Goal: Information Seeking & Learning: Learn about a topic

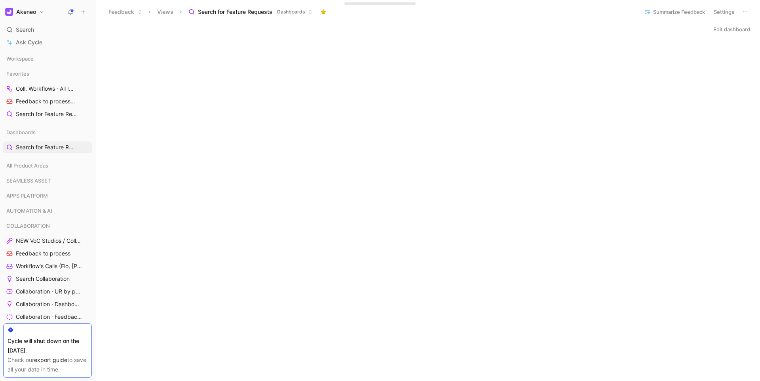
scroll to position [380, 0]
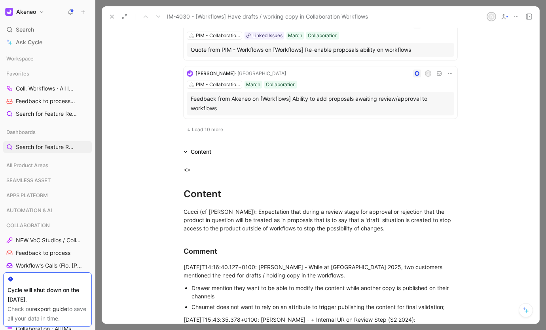
scroll to position [569, 0]
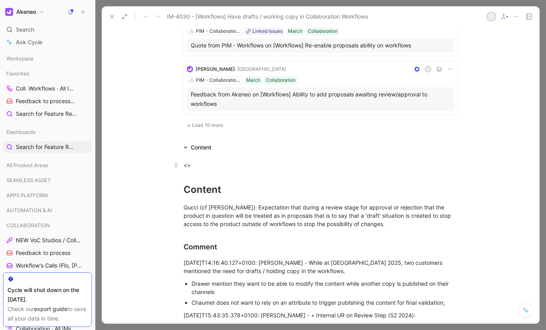
click at [225, 165] on div "<>" at bounding box center [321, 165] width 274 height 8
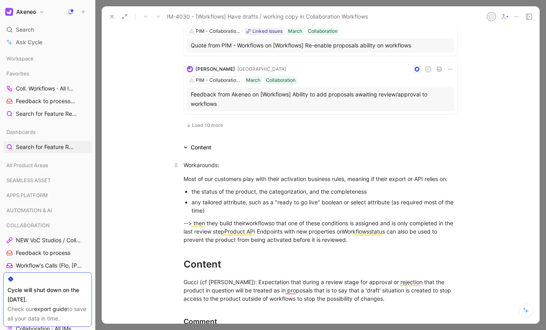
click at [203, 163] on div "Workarounds:" at bounding box center [321, 165] width 274 height 8
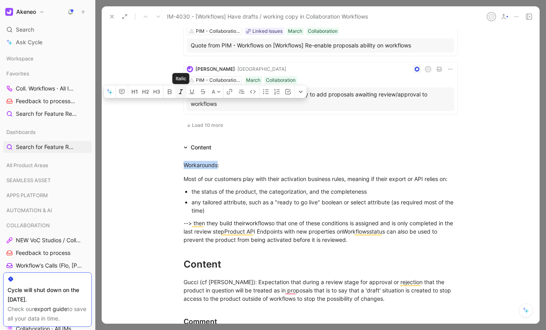
click at [182, 98] on button "button" at bounding box center [180, 91] width 11 height 13
click at [189, 95] on icon "button" at bounding box center [192, 92] width 6 height 6
click at [182, 95] on icon "button" at bounding box center [181, 92] width 6 height 6
click at [175, 98] on button "button" at bounding box center [180, 91] width 11 height 13
click at [181, 95] on icon "button" at bounding box center [181, 92] width 6 height 6
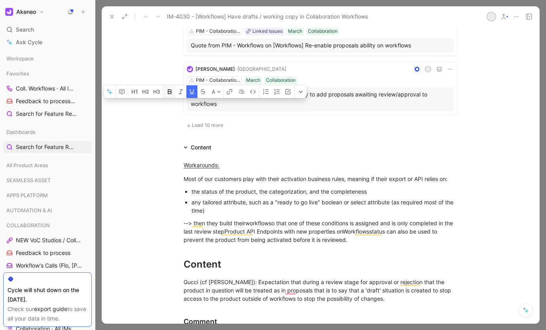
click at [169, 95] on icon "button" at bounding box center [170, 92] width 6 height 6
click at [351, 239] on div "--> then they build their workflow so that one of these conditions is assigned …" at bounding box center [321, 231] width 274 height 25
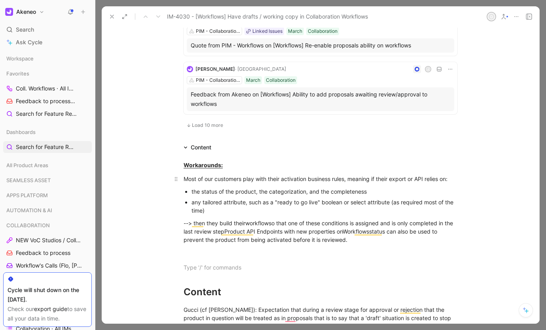
click at [184, 179] on div "Most of our customers play with their activation business rules, meaning if the…" at bounding box center [321, 179] width 274 height 8
click at [350, 241] on div "--> then they build their workflow so that one of these conditions is assigned …" at bounding box center [321, 231] width 274 height 25
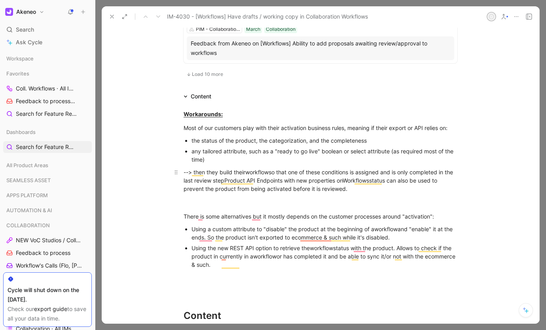
scroll to position [633, 0]
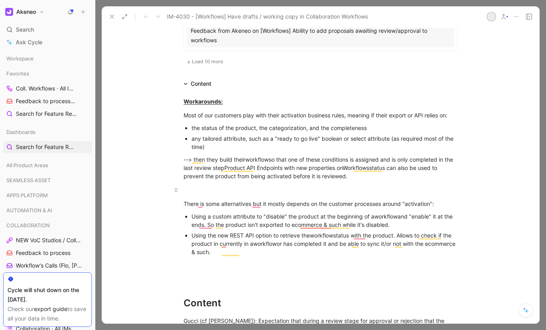
click at [187, 188] on div "To enrich screen reader interactions, please activate Accessibility in Grammarl…" at bounding box center [321, 190] width 274 height 8
